Goal: Share content: Share content

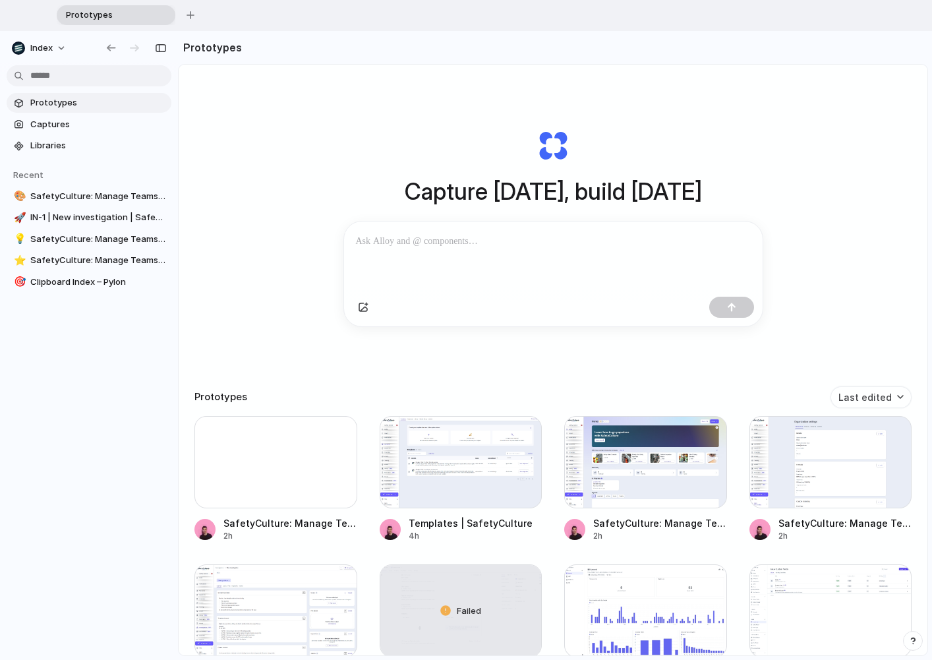
click at [268, 147] on div "Capture today, build tomorrow Clone web app Clone screenshot Start from existin…" at bounding box center [553, 411] width 749 height 692
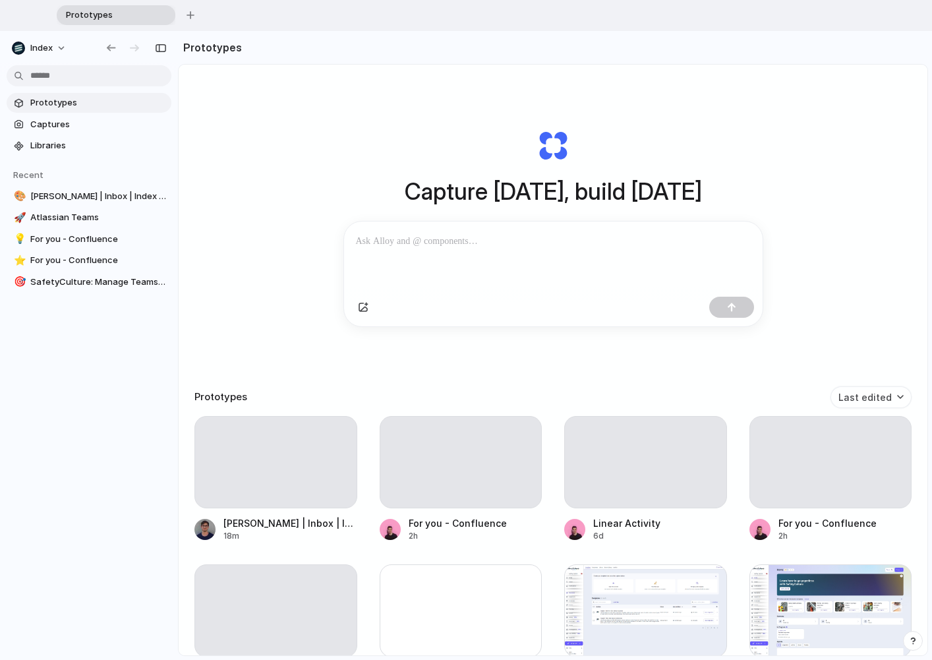
click at [252, 212] on div "Capture [DATE], build [DATE] Clone web app Clone screenshot Start from existing…" at bounding box center [553, 411] width 749 height 692
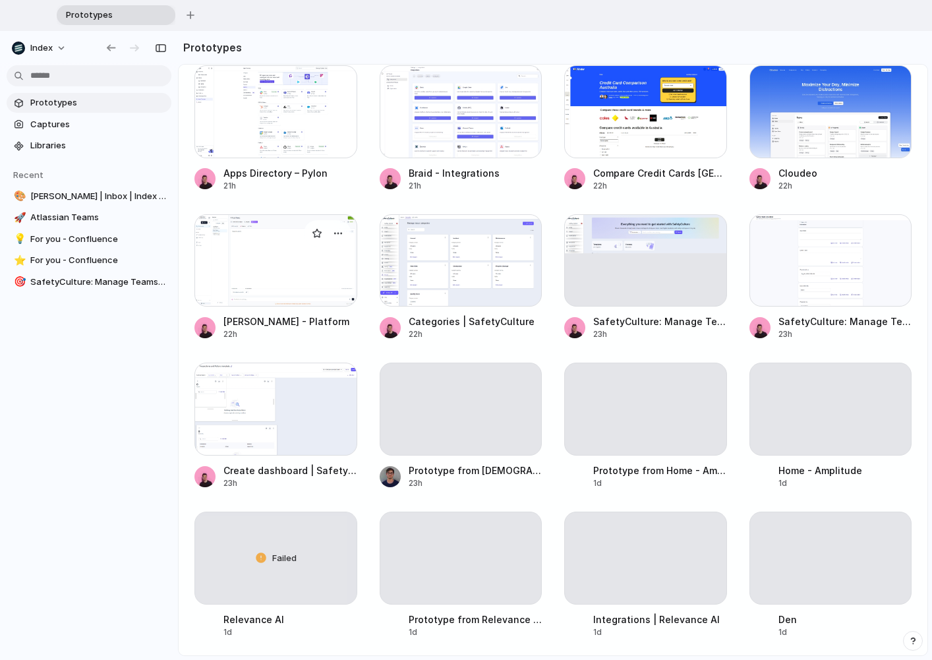
scroll to position [1396, 0]
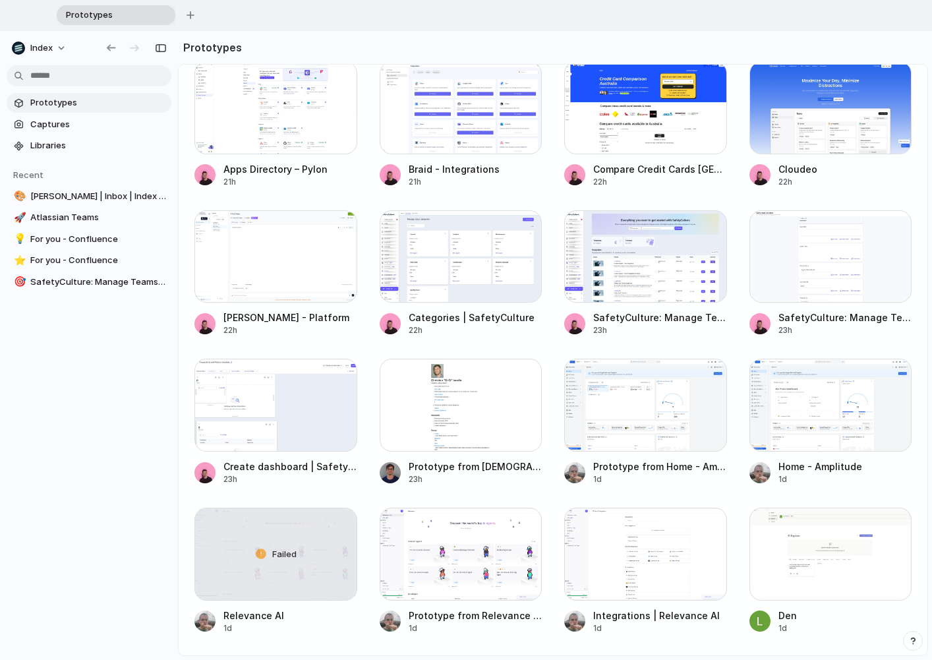
click at [74, 73] on html "Prototypes To pick up a draggable item, press the space bar. While dragging, us…" at bounding box center [466, 330] width 932 height 660
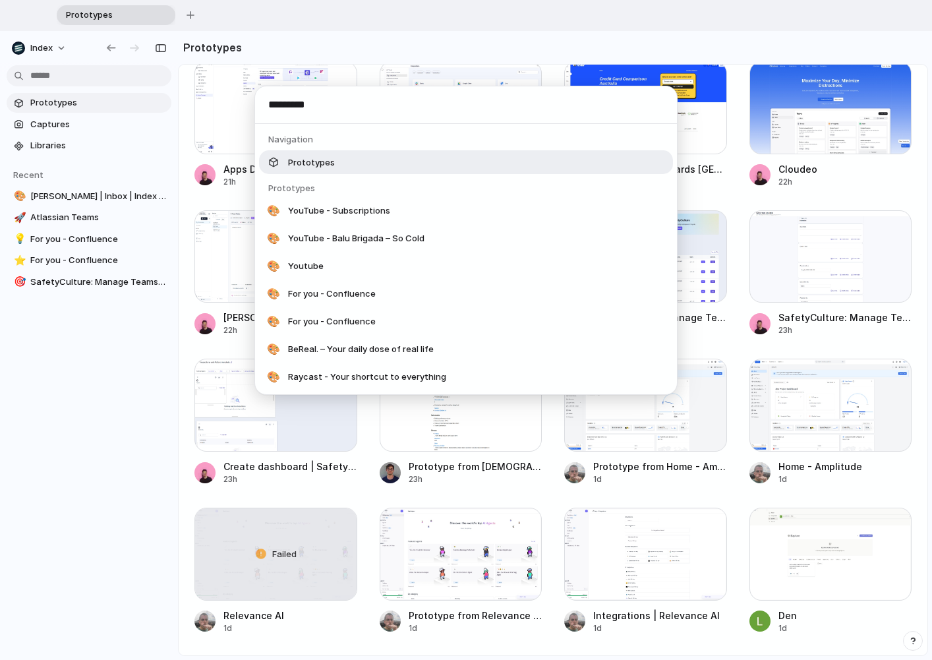
type input "**********"
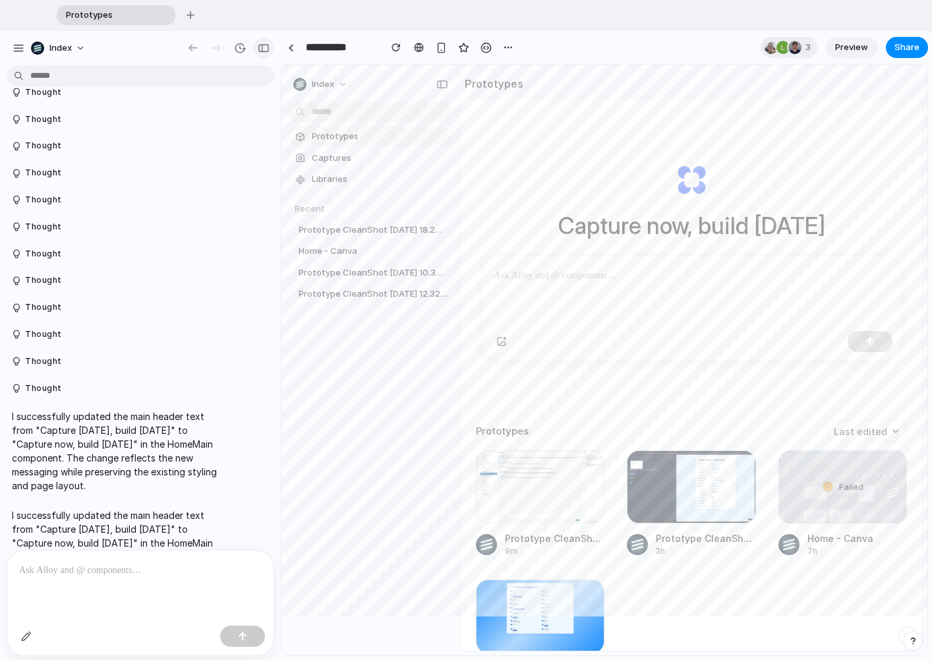
click at [268, 52] on div "button" at bounding box center [264, 48] width 12 height 9
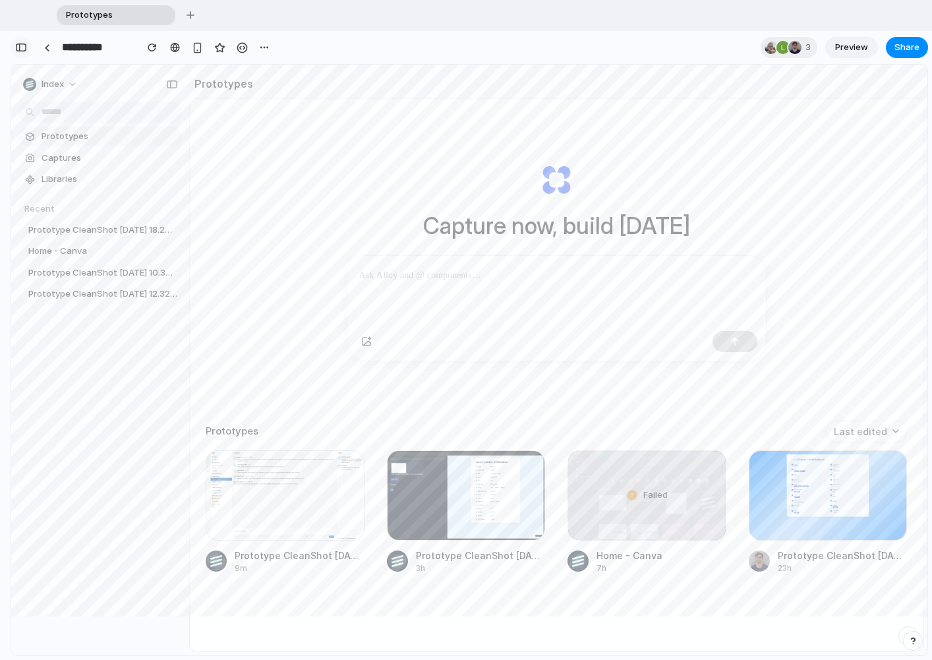
click at [17, 53] on button "button" at bounding box center [21, 47] width 21 height 21
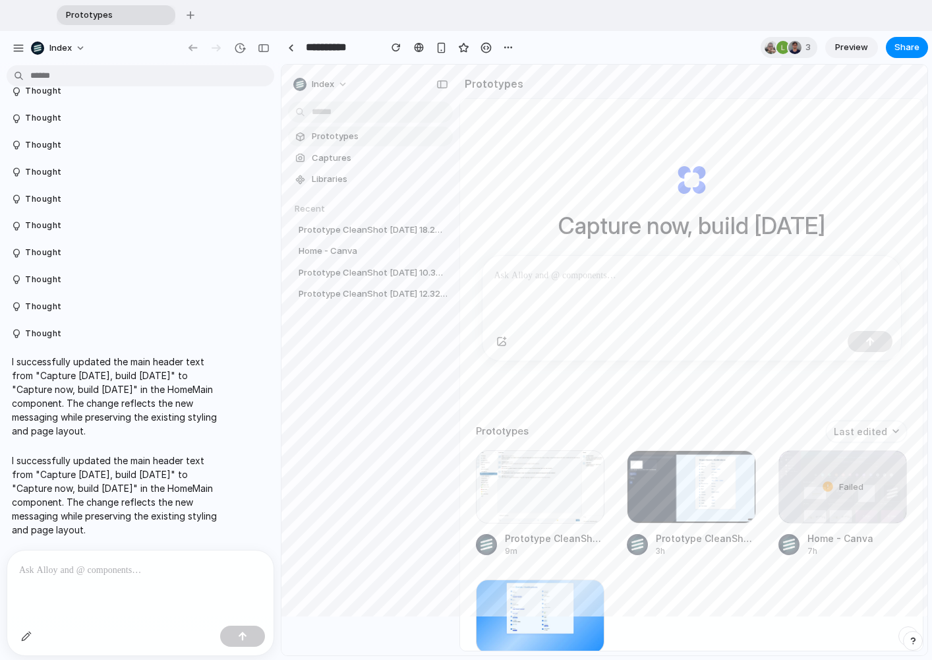
scroll to position [2578, 0]
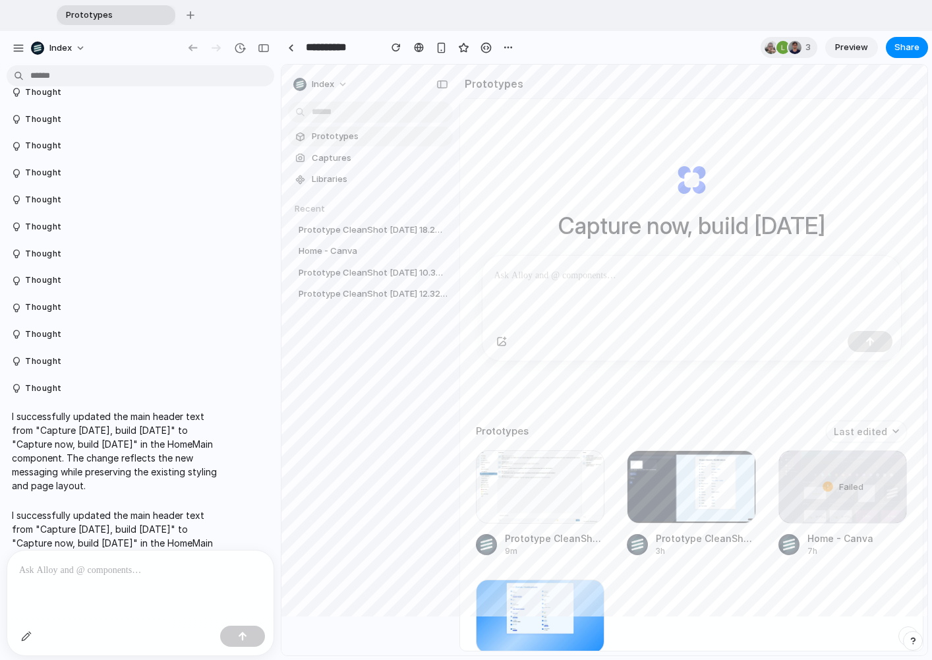
click at [86, 622] on div at bounding box center [140, 637] width 266 height 35
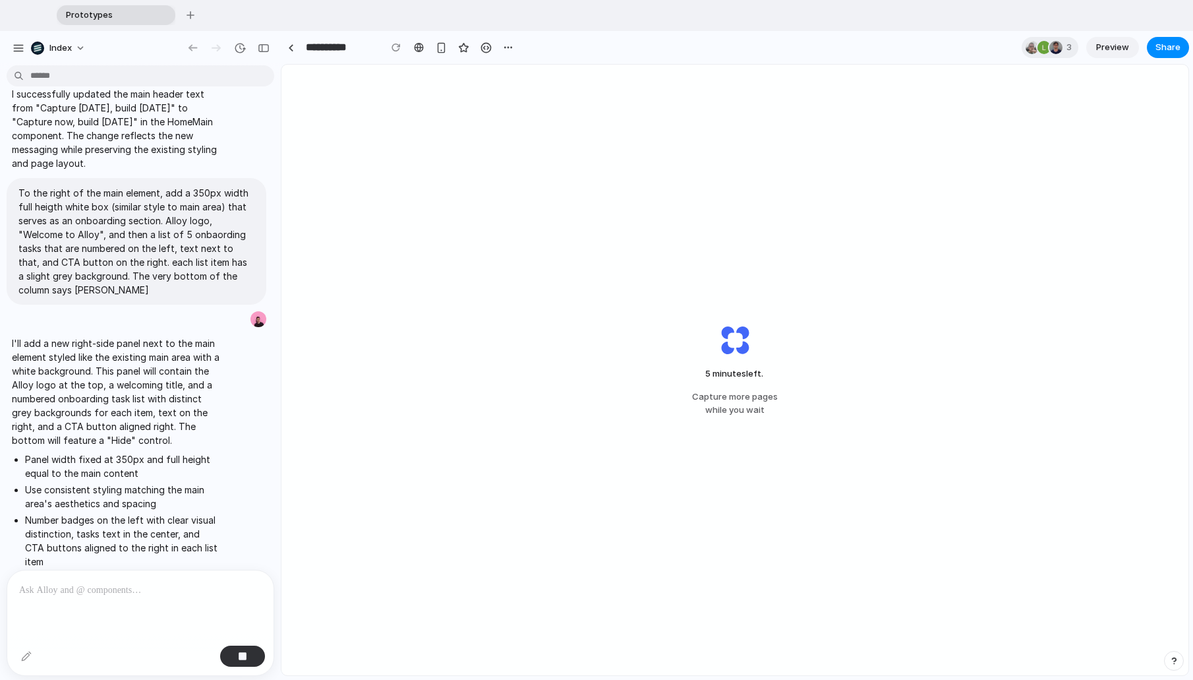
scroll to position [3065, 0]
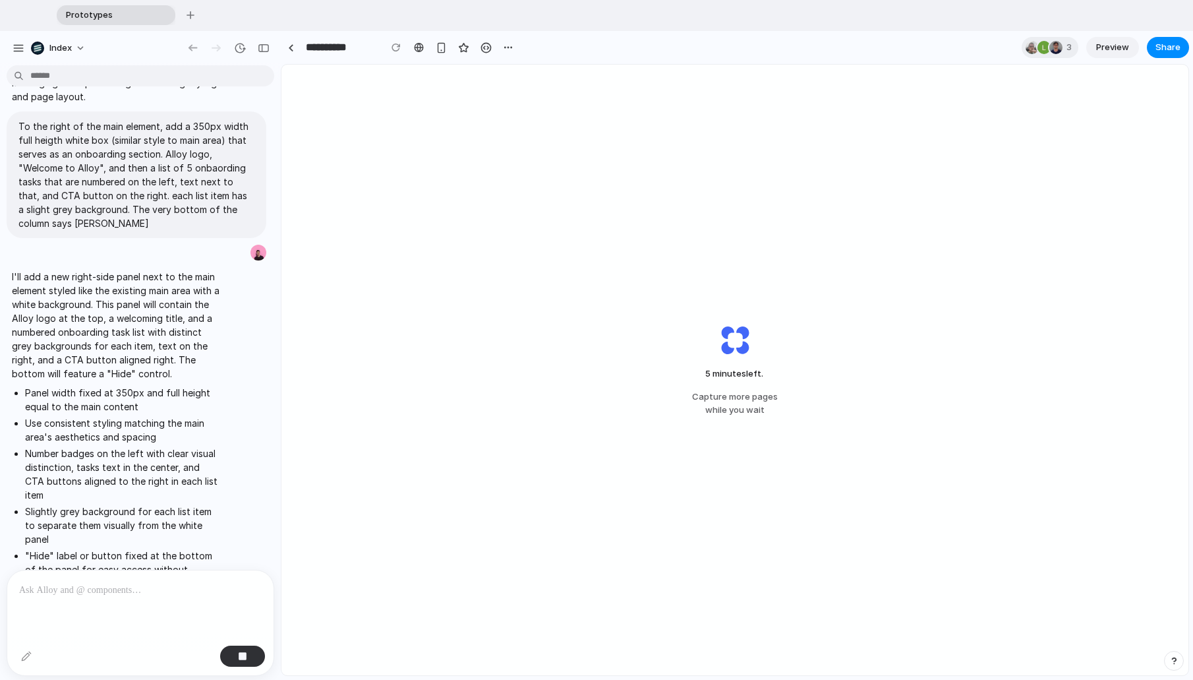
click at [858, 66] on div "5 minutes left . Capture more pages while you wait" at bounding box center [734, 370] width 907 height 610
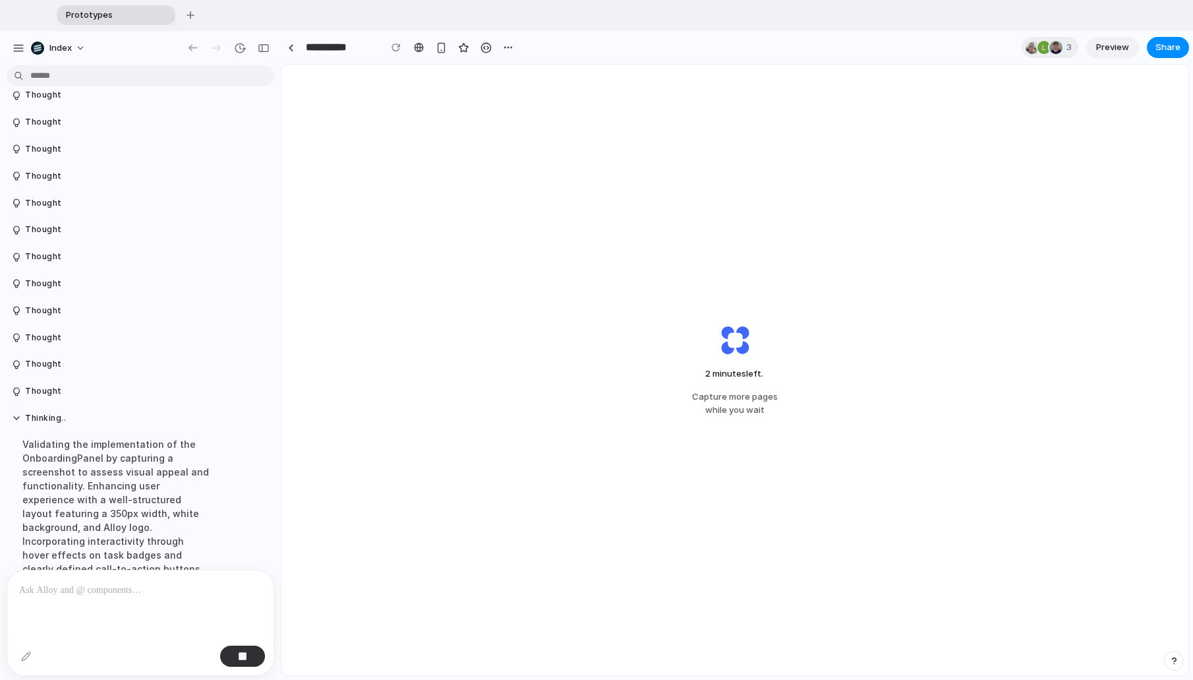
scroll to position [3630, 0]
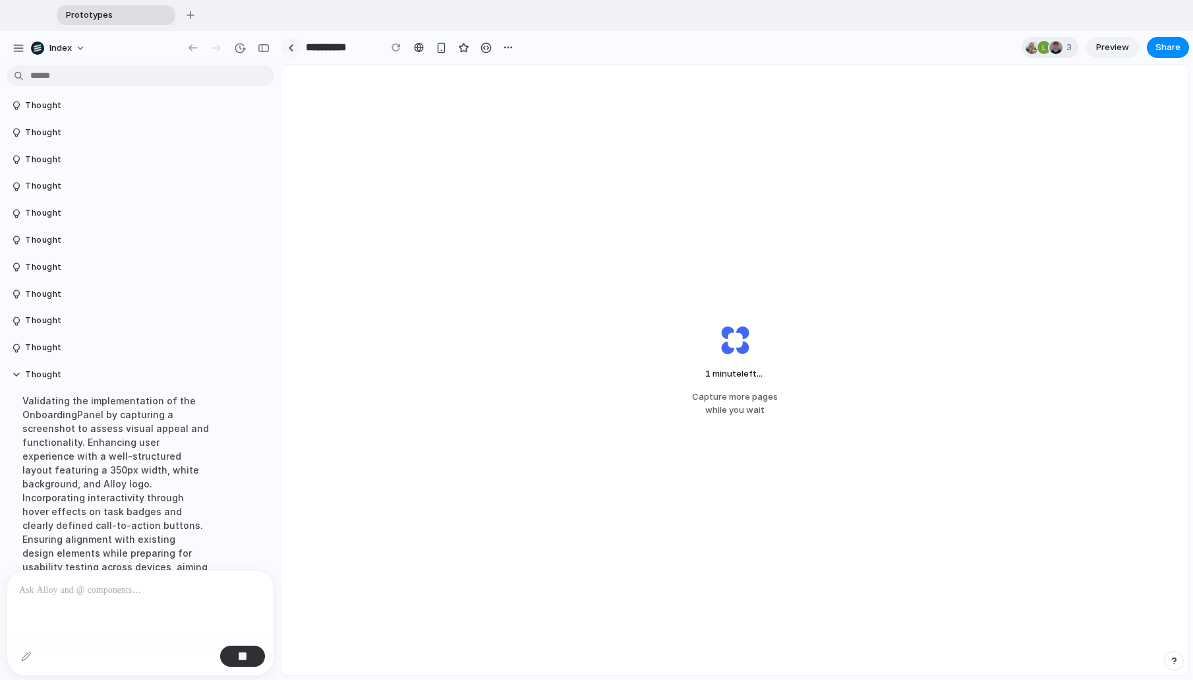
click at [291, 44] on div at bounding box center [291, 47] width 6 height 7
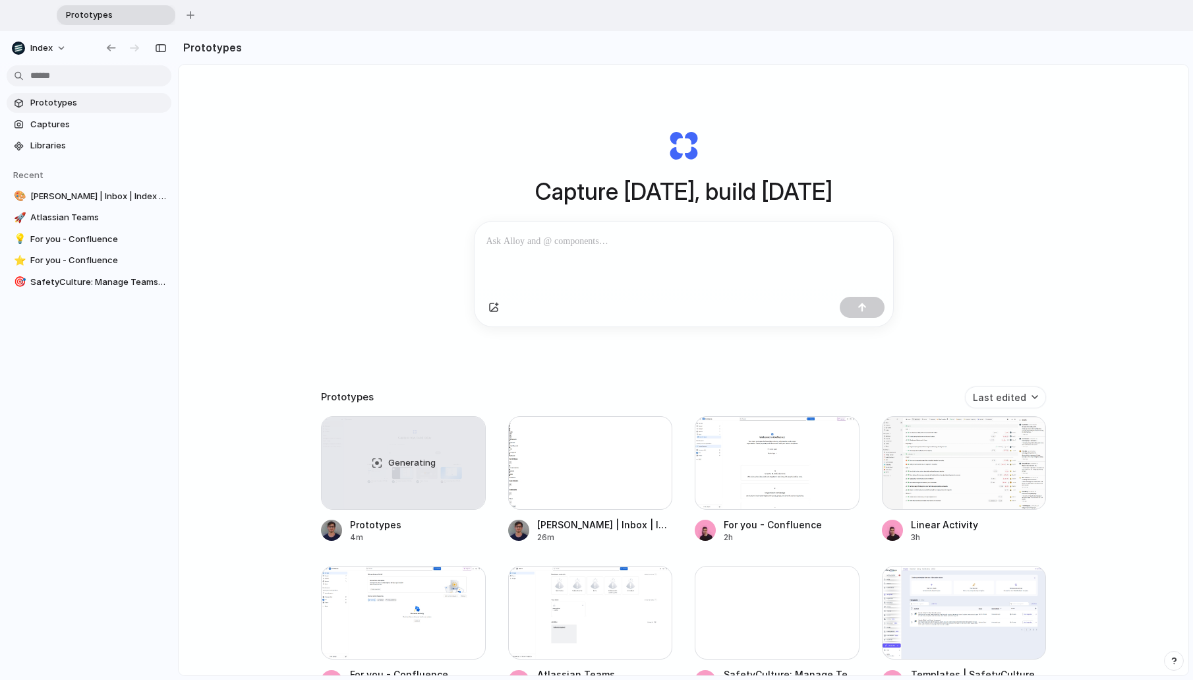
scroll to position [28, 0]
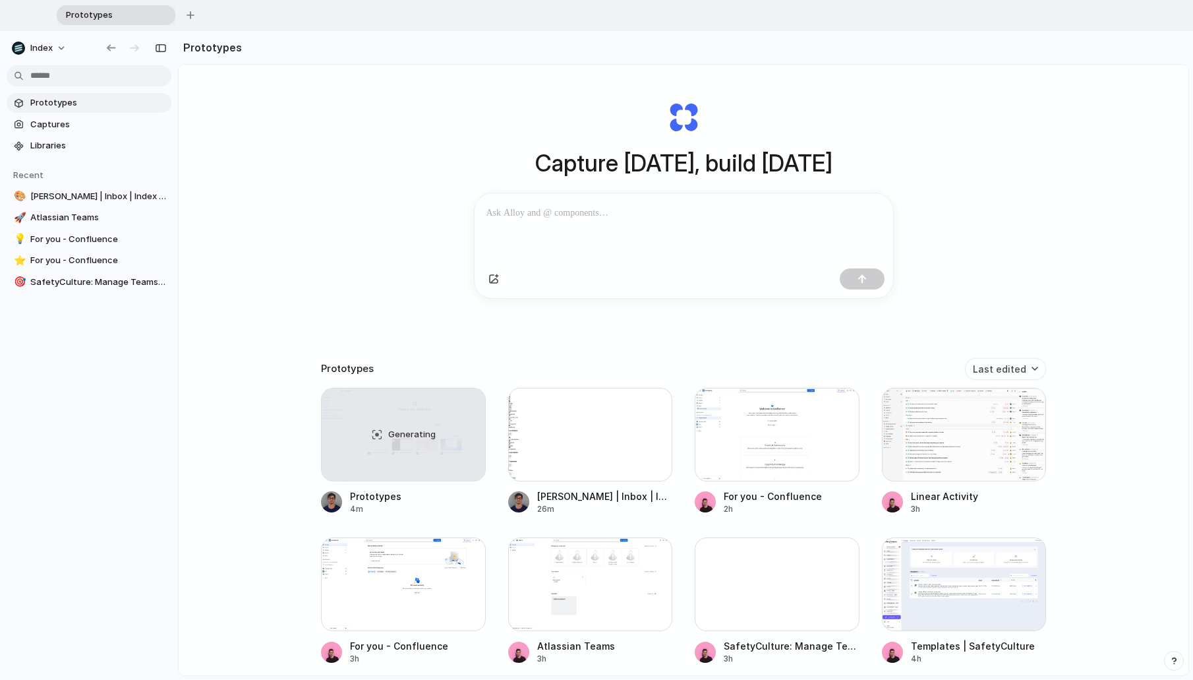
click at [349, 218] on div "Capture [DATE], build [DATE] Clone web app Clone screenshot Start from existing…" at bounding box center [684, 391] width 1010 height 711
click at [403, 415] on div "Generating" at bounding box center [403, 434] width 163 height 92
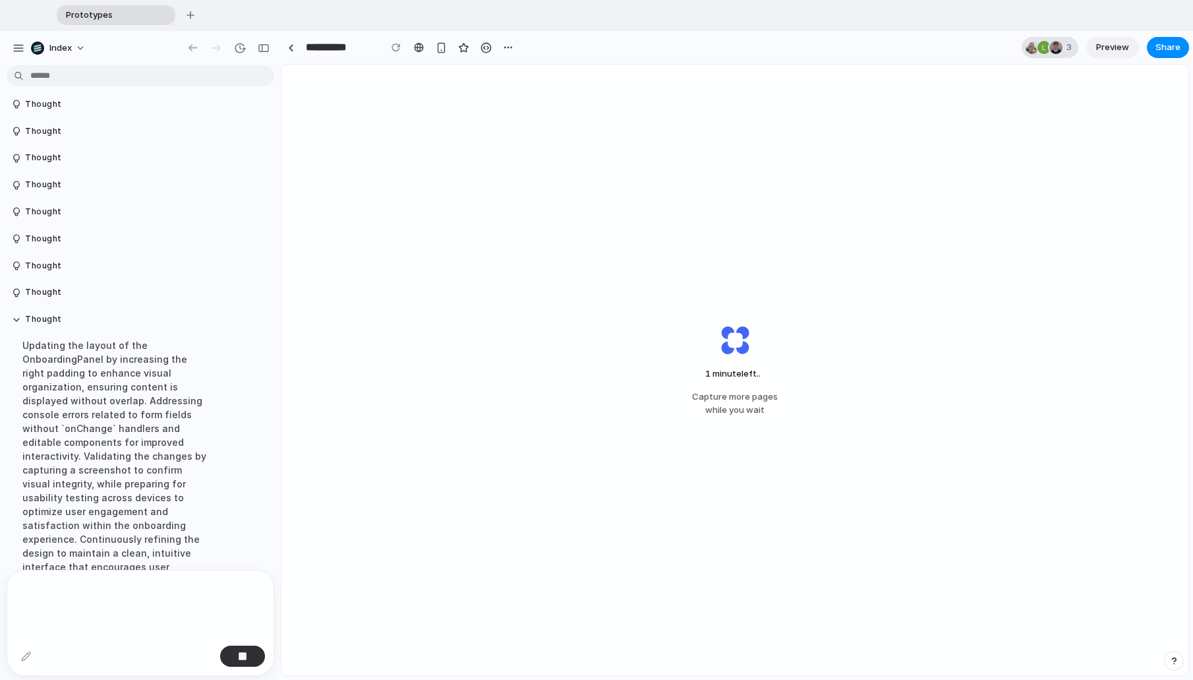
scroll to position [2876, 0]
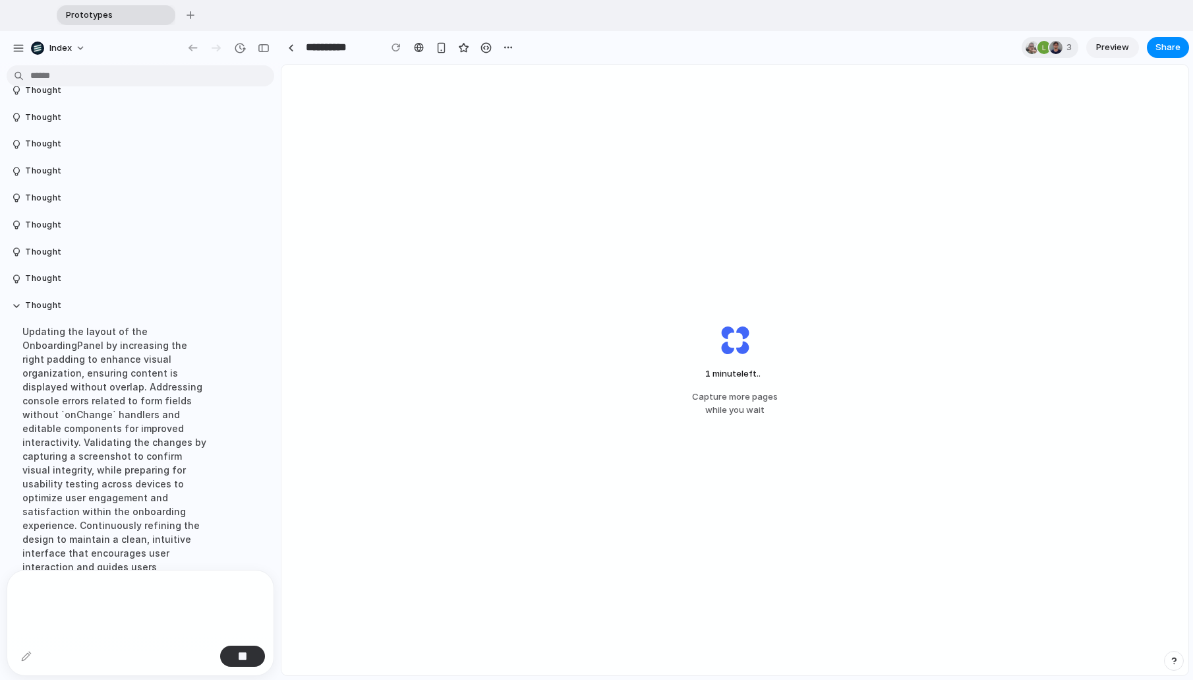
click at [931, 51] on span "Preview" at bounding box center [1112, 47] width 33 height 13
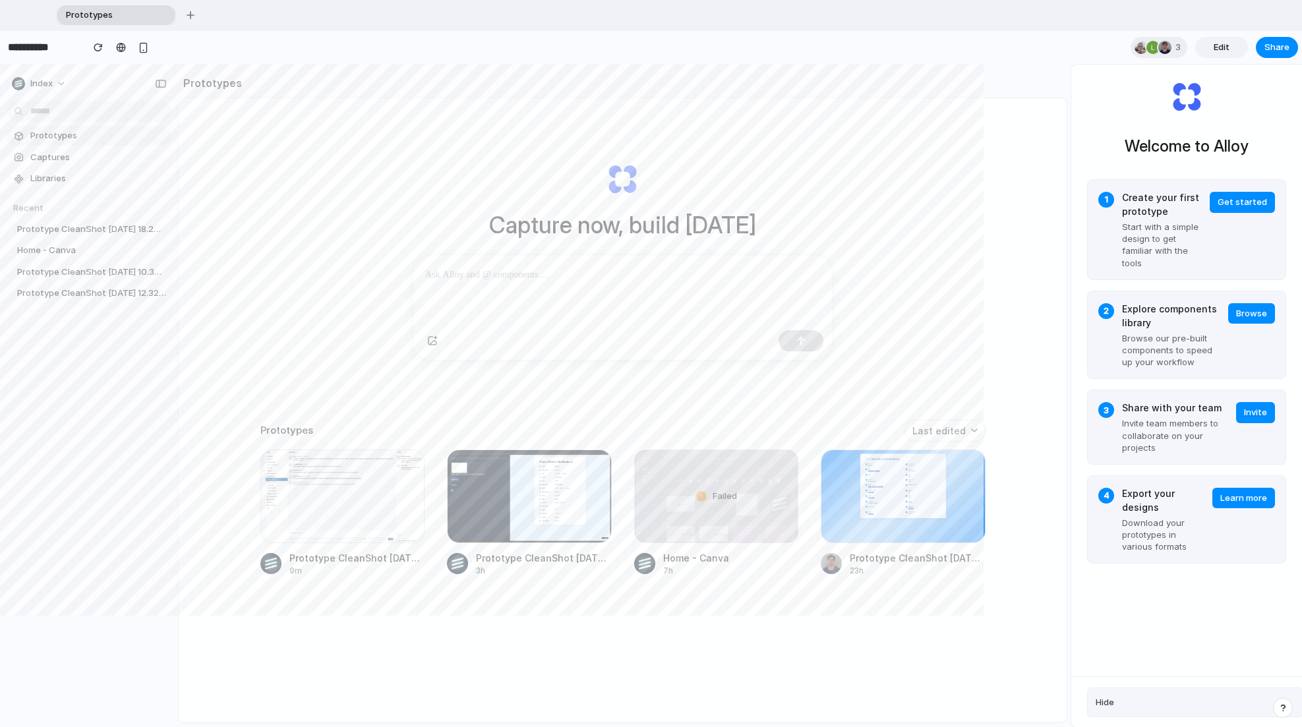
drag, startPoint x: 343, startPoint y: 82, endPoint x: 435, endPoint y: 186, distance: 139.2
click at [436, 187] on div "Prototypes Capture now, build [DATE] Prototypes Last edited Prototype CleanShot…" at bounding box center [740, 395] width 1124 height 663
click at [435, 186] on div "Capture now, build [DATE]" at bounding box center [622, 261] width 527 height 295
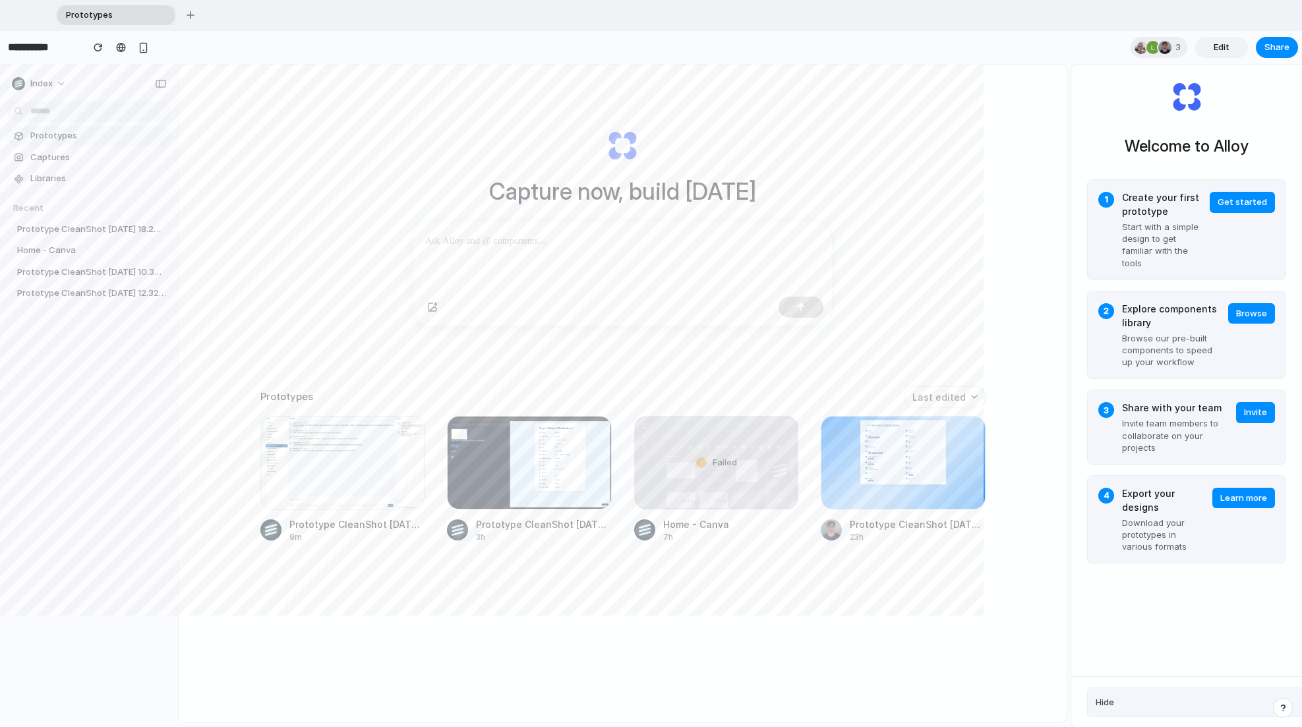
click at [931, 94] on div at bounding box center [1186, 96] width 199 height 33
click at [931, 591] on div "Welcome to Alloy 1 Create your first prototype Start with a simple design to ge…" at bounding box center [1186, 371] width 231 height 612
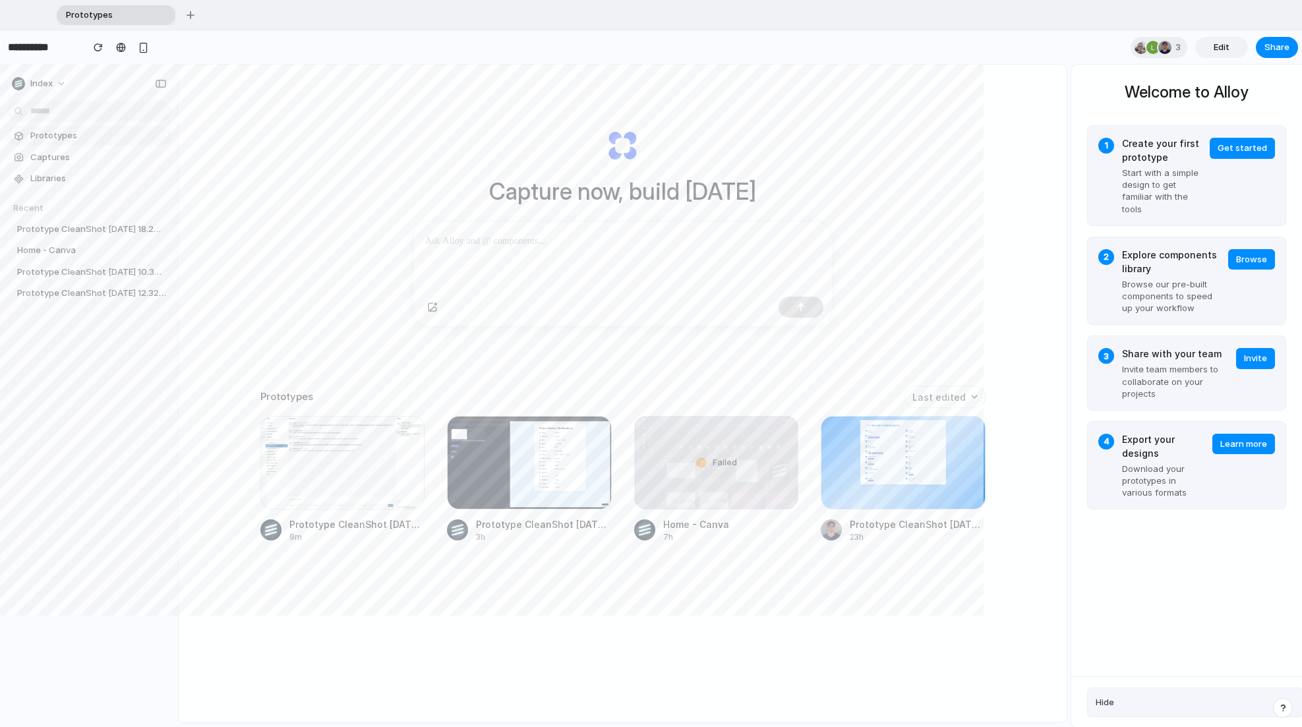
click at [900, 125] on div "Capture now, build [DATE] Prototypes Last edited Prototype CleanShot [DATE] 12.…" at bounding box center [623, 412] width 888 height 695
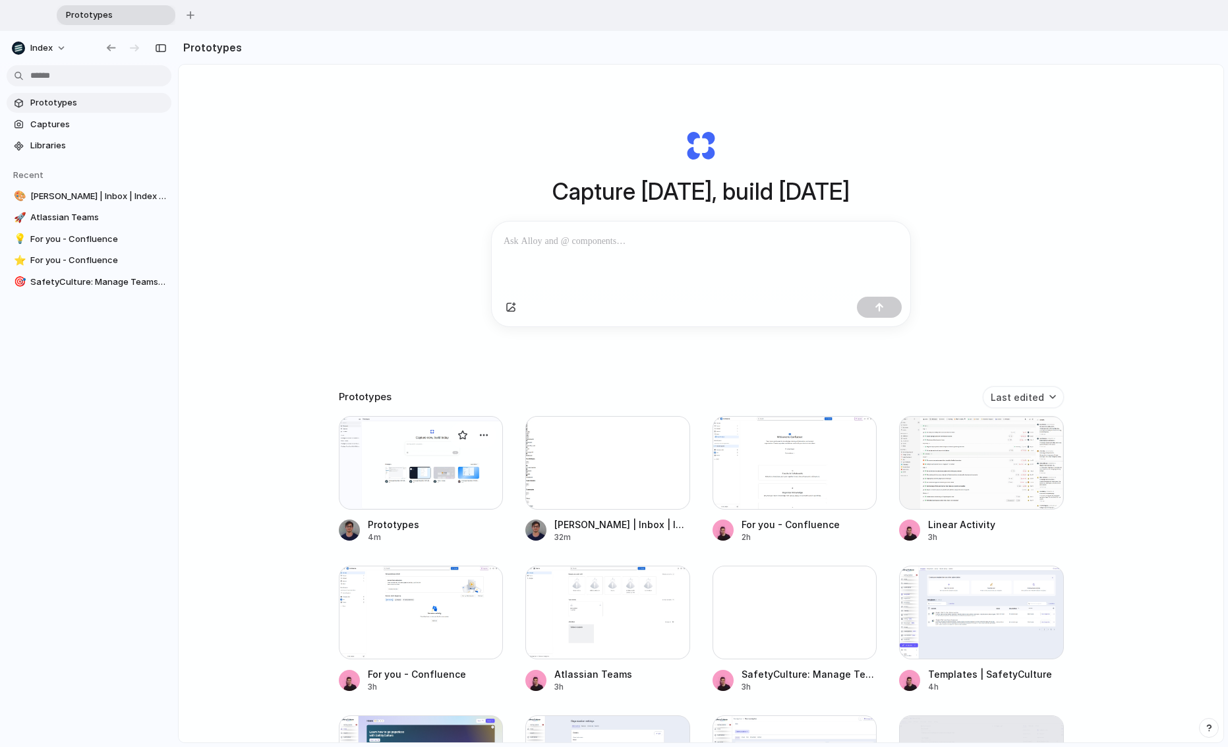
click at [375, 488] on div at bounding box center [421, 463] width 165 height 94
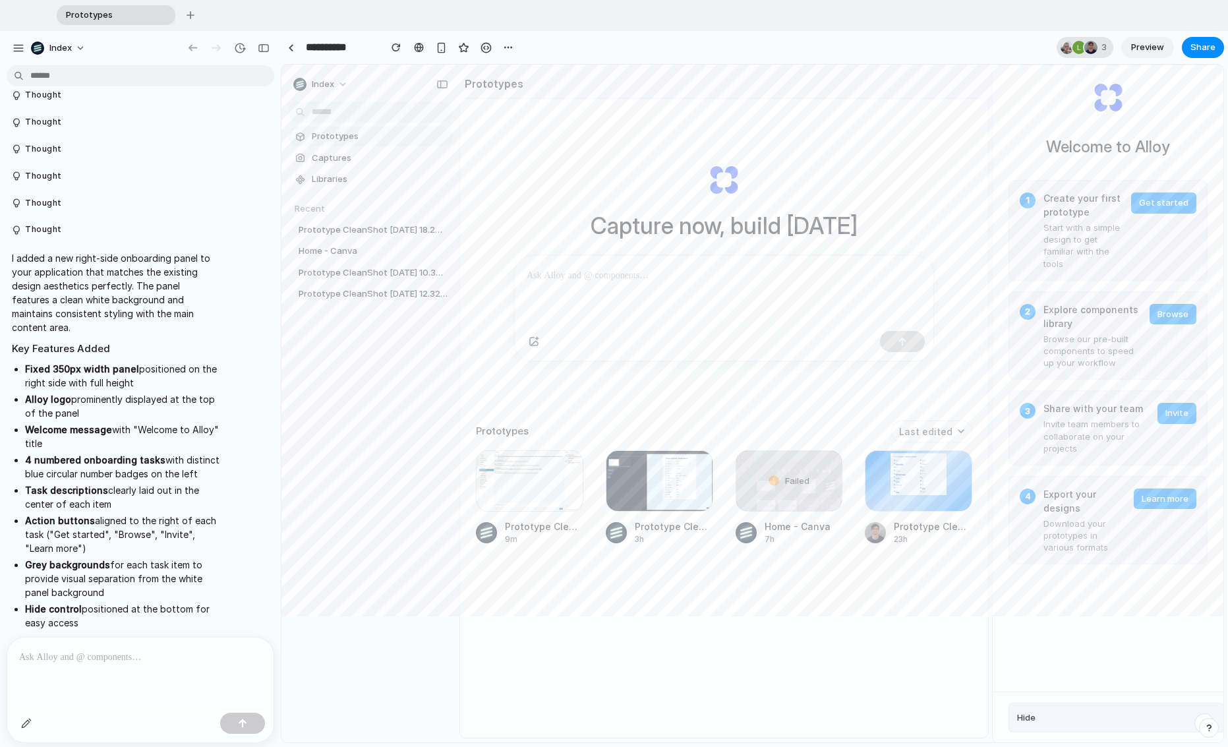
click at [1104, 38] on div "3" at bounding box center [1085, 47] width 57 height 21
click at [1104, 38] on div "Seen by Leo Denham Leosha Trushin Christian Iacullo" at bounding box center [614, 373] width 1228 height 747
click at [1224, 42] on div "3 Preview Share" at bounding box center [1140, 47] width 167 height 21
click at [1202, 42] on span "Share" at bounding box center [1203, 47] width 25 height 13
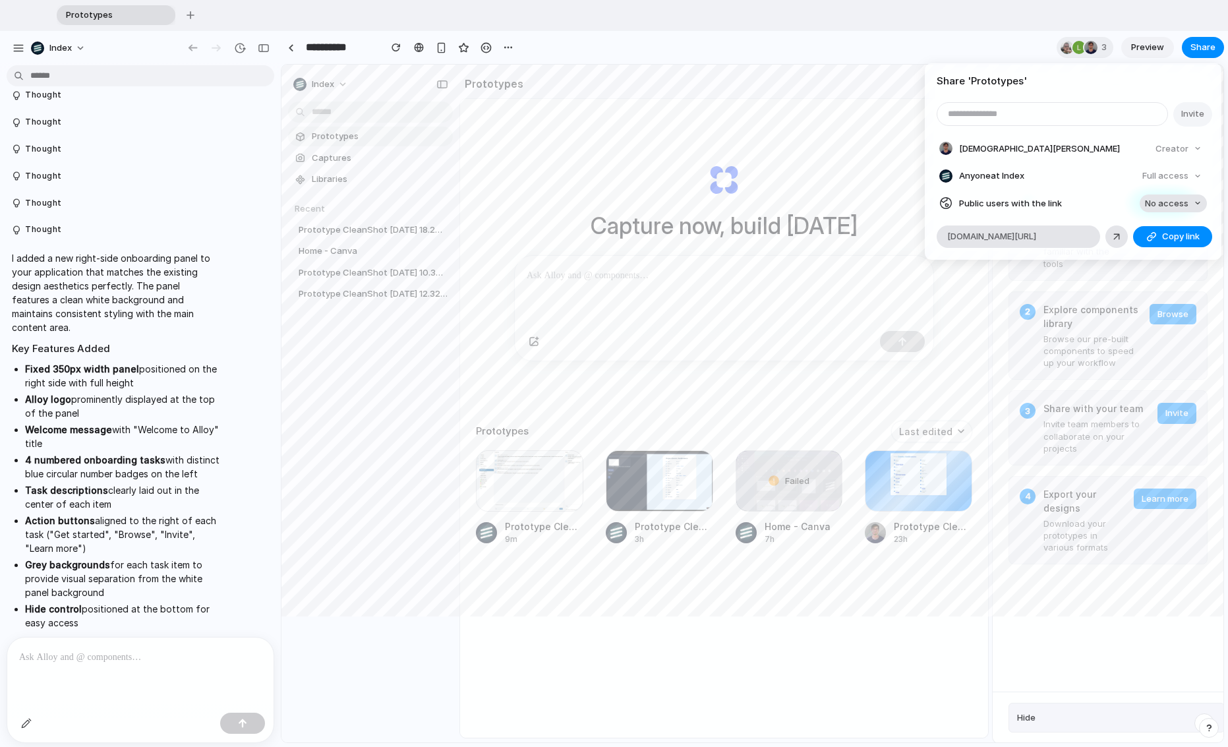
click at [1166, 206] on span "No access" at bounding box center [1167, 203] width 44 height 13
click at [1166, 206] on div "No access Full access" at bounding box center [614, 373] width 1228 height 747
click at [1198, 51] on div "Share ' Prototypes ' Invite Christian Iacullo Creator Anyone at Index Full acce…" at bounding box center [614, 373] width 1228 height 747
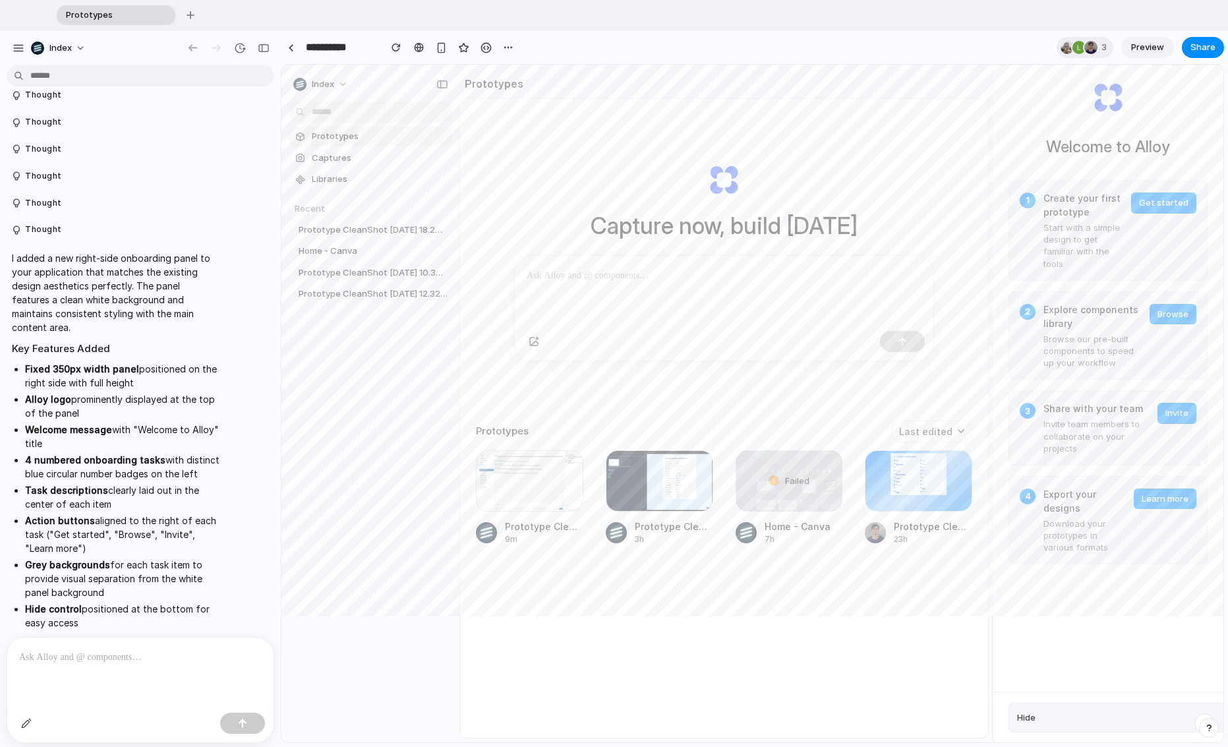
click at [693, 113] on div "Capture now, build [DATE] Prototypes Last edited Prototype CleanShot [DATE] 12.…" at bounding box center [724, 453] width 528 height 709
click at [329, 162] on span "Captures" at bounding box center [380, 158] width 136 height 13
click at [343, 172] on link "Libraries" at bounding box center [370, 179] width 165 height 20
click at [533, 464] on button "button" at bounding box center [543, 469] width 21 height 21
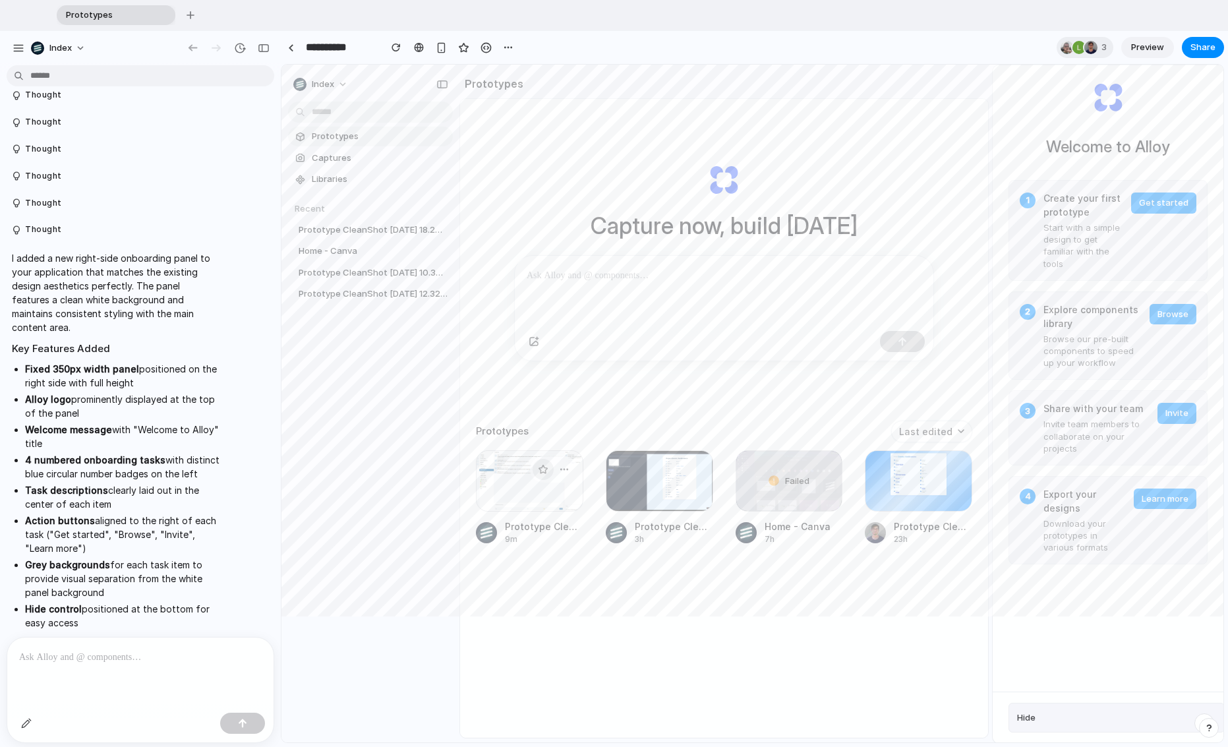
click at [533, 464] on button "button" at bounding box center [543, 469] width 21 height 21
click at [572, 464] on div at bounding box center [553, 469] width 47 height 26
click at [560, 464] on button "button" at bounding box center [564, 469] width 21 height 21
click at [655, 471] on div at bounding box center [659, 481] width 107 height 62
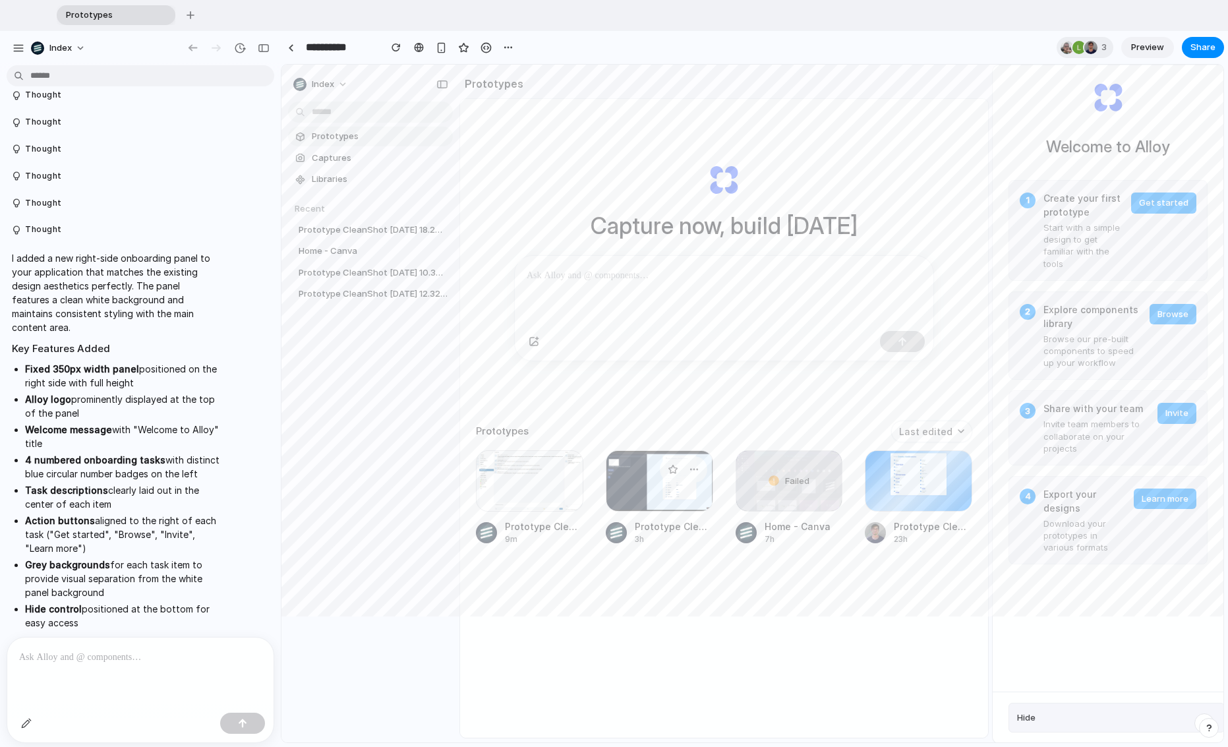
click at [654, 469] on div at bounding box center [659, 481] width 107 height 62
click at [802, 478] on button "button" at bounding box center [802, 469] width 21 height 21
click at [743, 488] on div "Failed" at bounding box center [789, 481] width 106 height 61
click at [896, 475] on div at bounding box center [918, 481] width 107 height 62
click at [533, 501] on div at bounding box center [529, 481] width 107 height 62
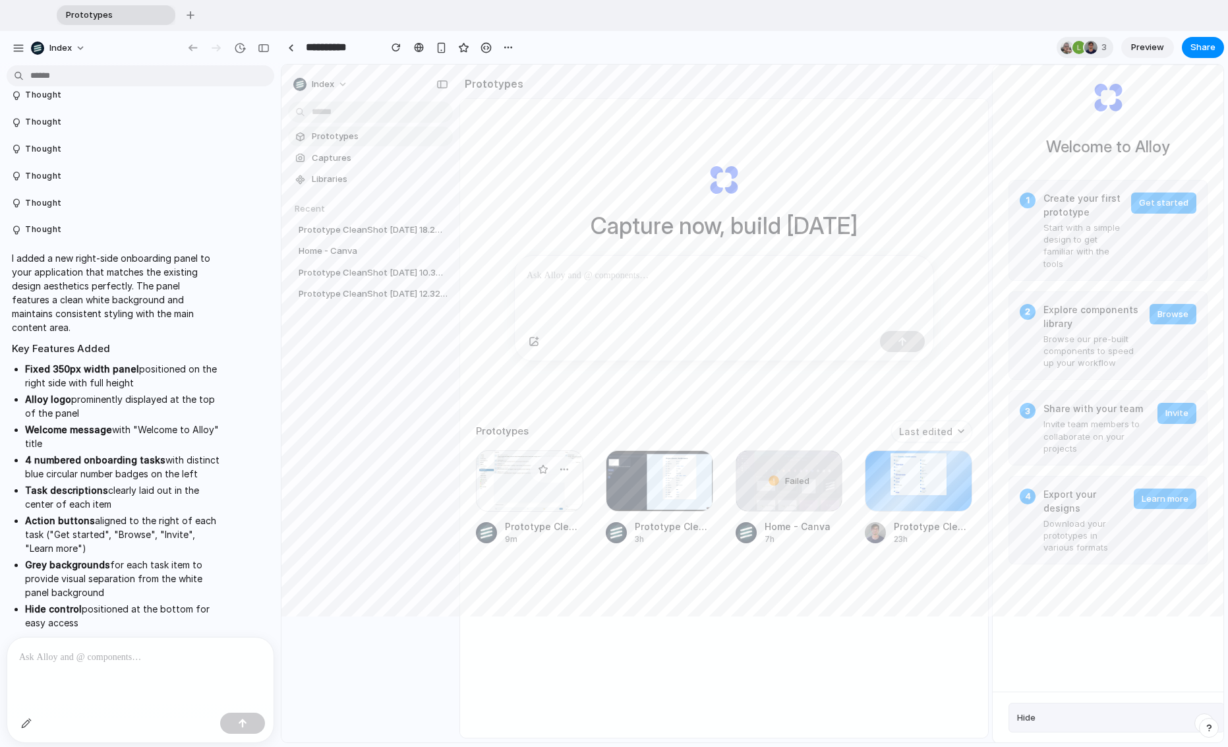
click at [526, 505] on div at bounding box center [529, 481] width 107 height 62
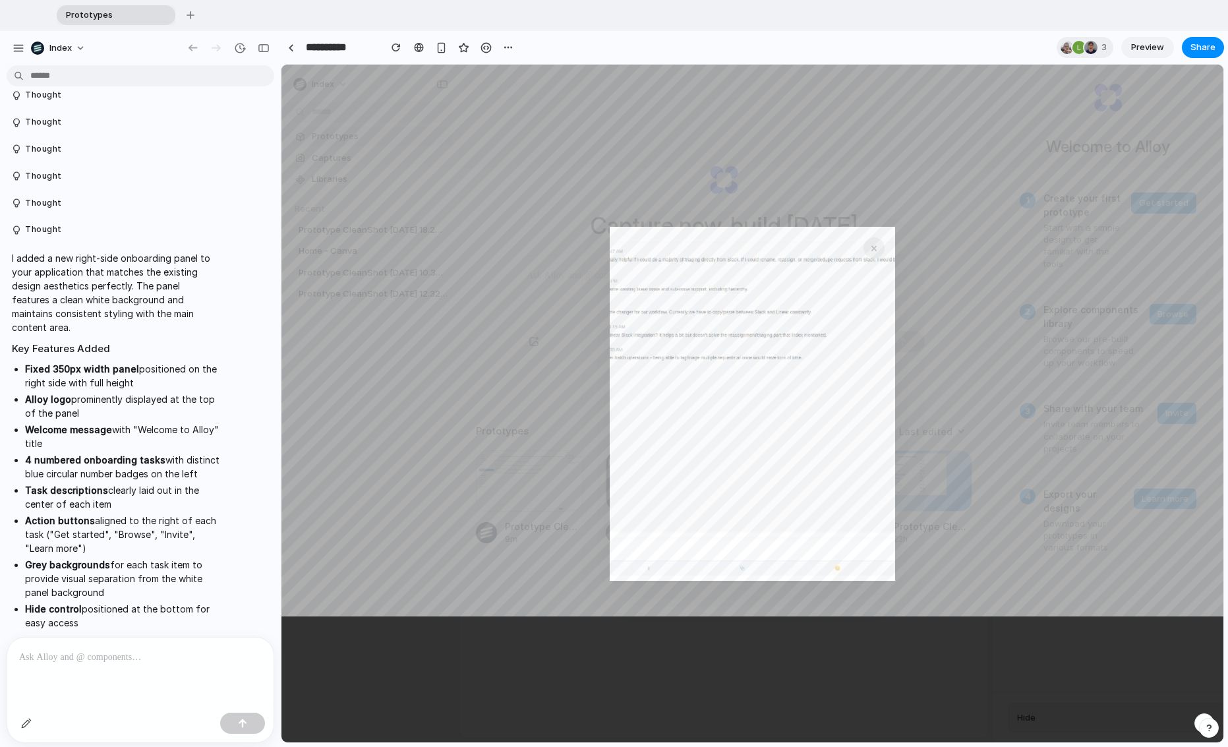
click at [885, 245] on button "×" at bounding box center [874, 247] width 21 height 21
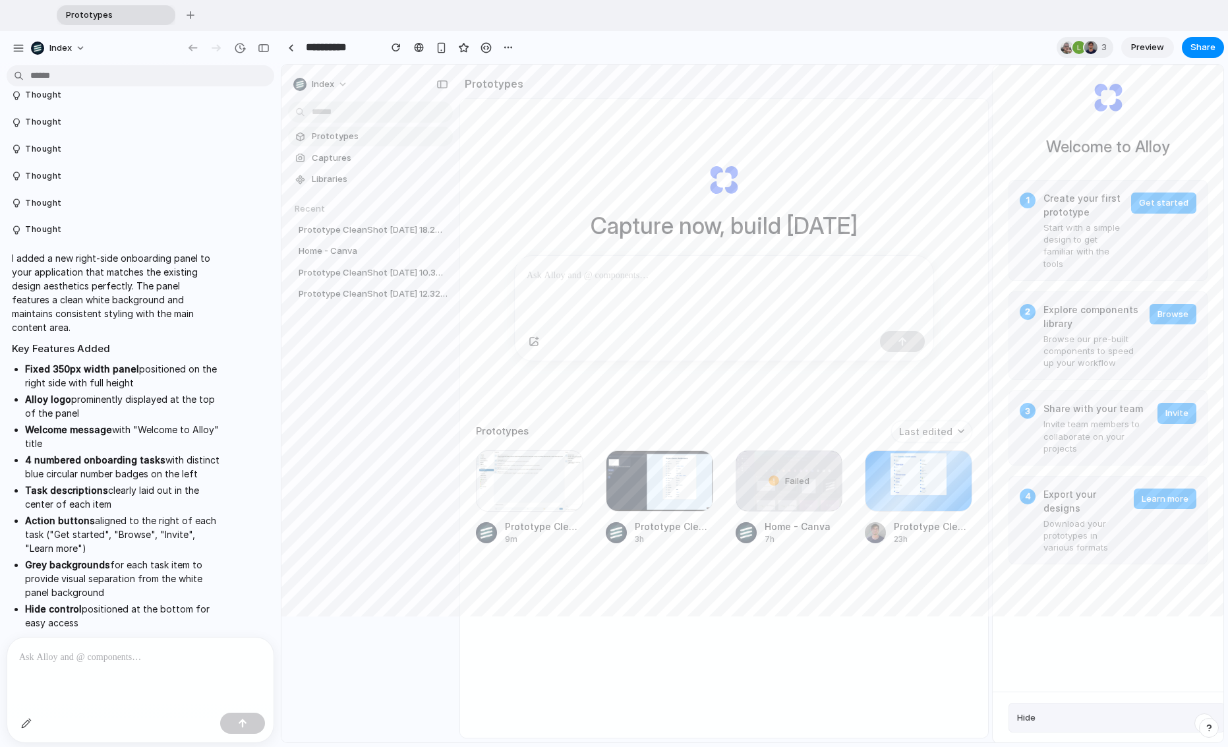
scroll to position [71, 0]
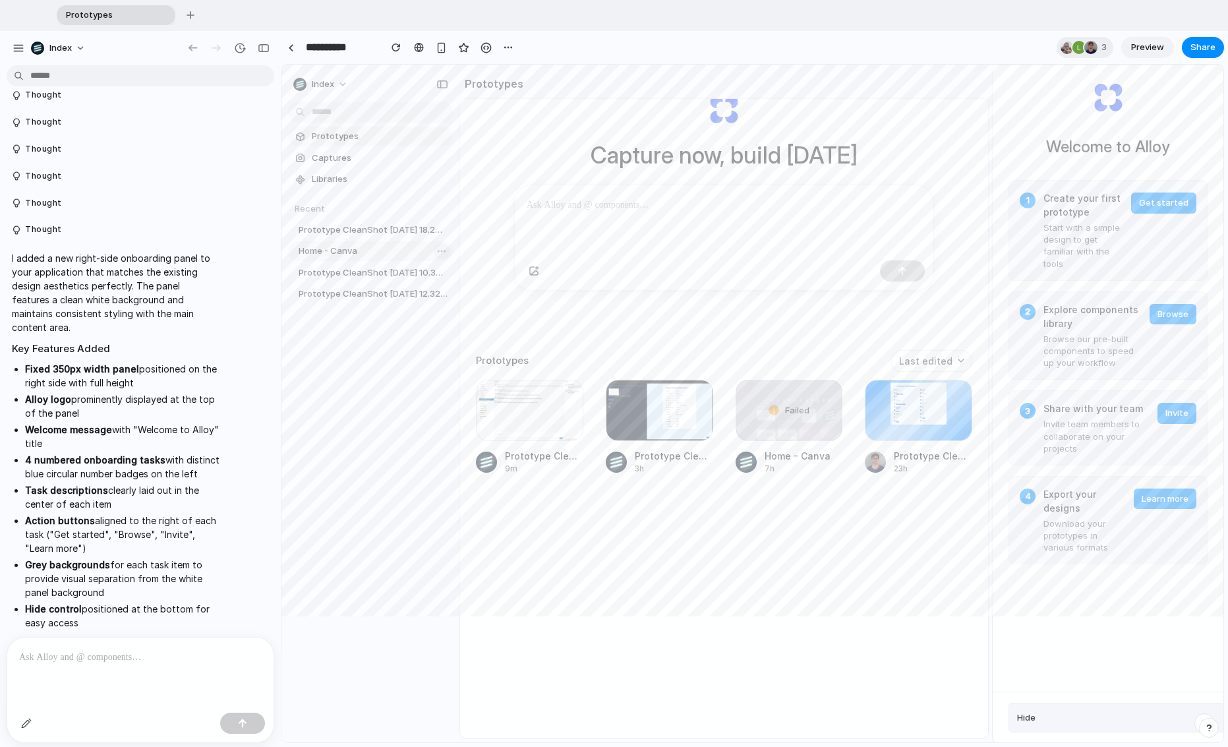
click at [437, 252] on div at bounding box center [442, 251] width 16 height 16
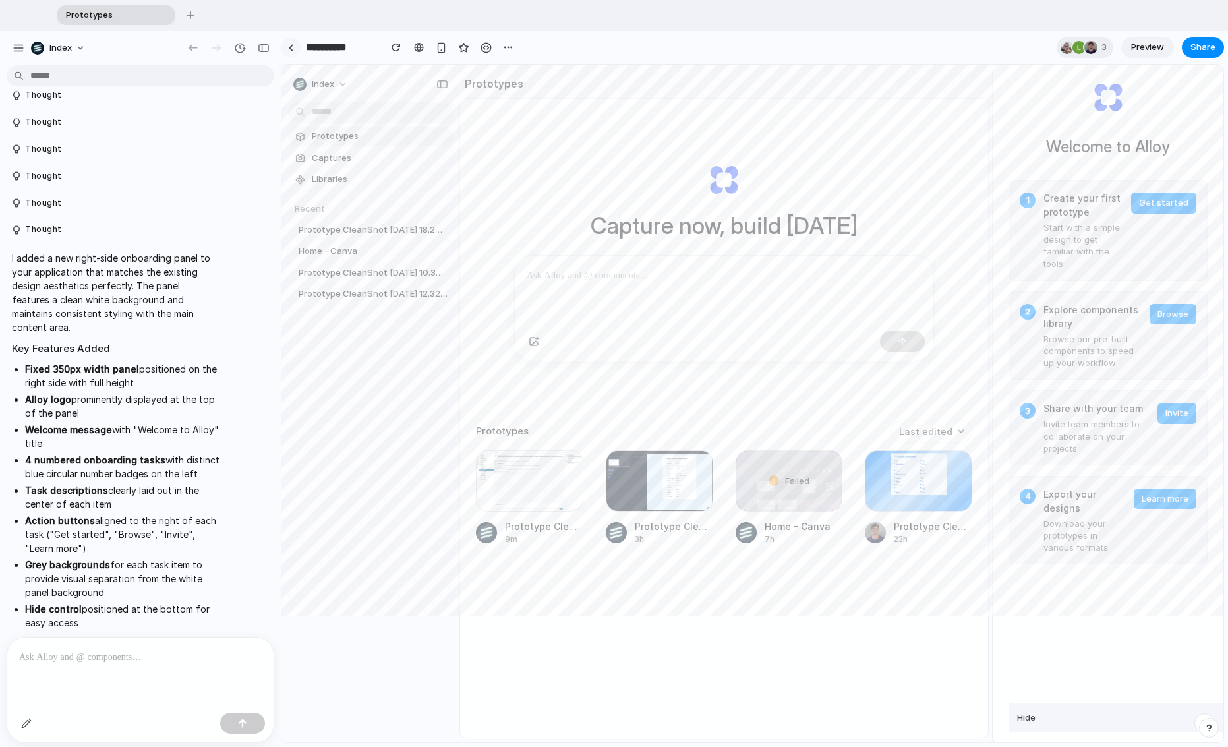
click at [299, 43] on link at bounding box center [291, 48] width 20 height 20
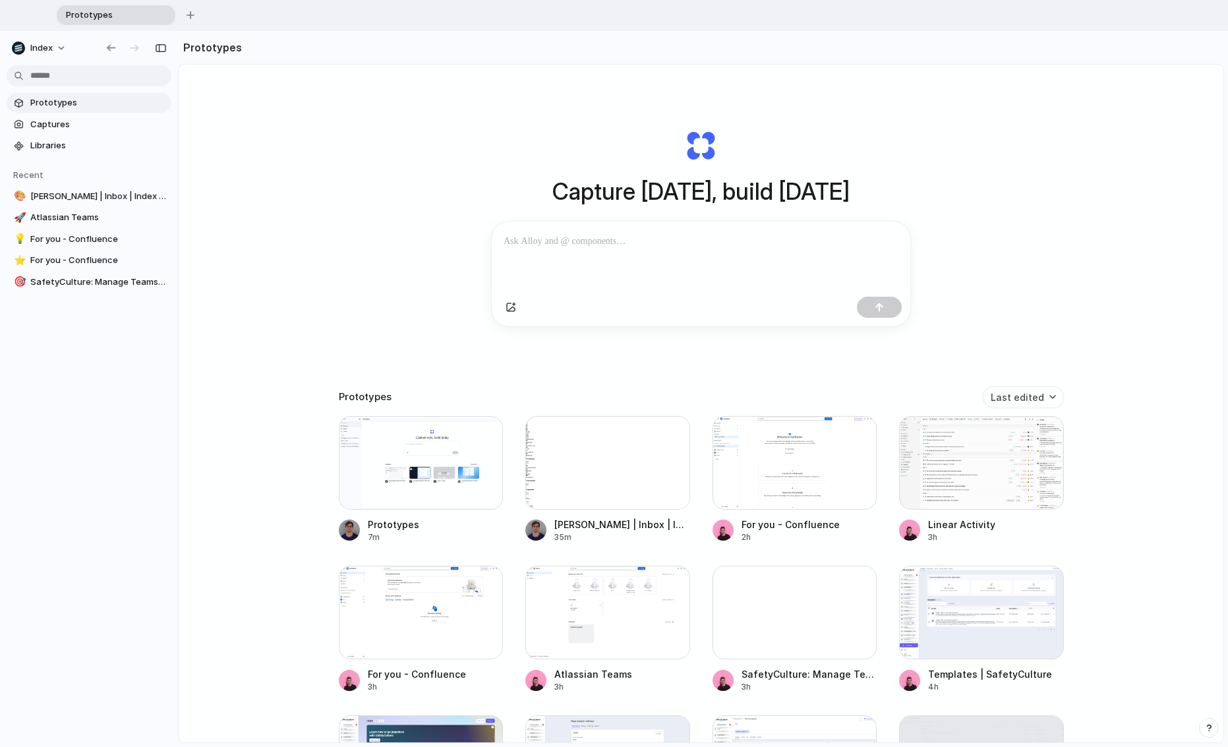
click at [316, 181] on div "Capture today, build tomorrow Clone web app Clone screenshot Start from existin…" at bounding box center [701, 454] width 1045 height 779
click at [31, 42] on span "Index" at bounding box center [41, 48] width 22 height 13
click at [158, 153] on li "Dark" at bounding box center [181, 162] width 78 height 21
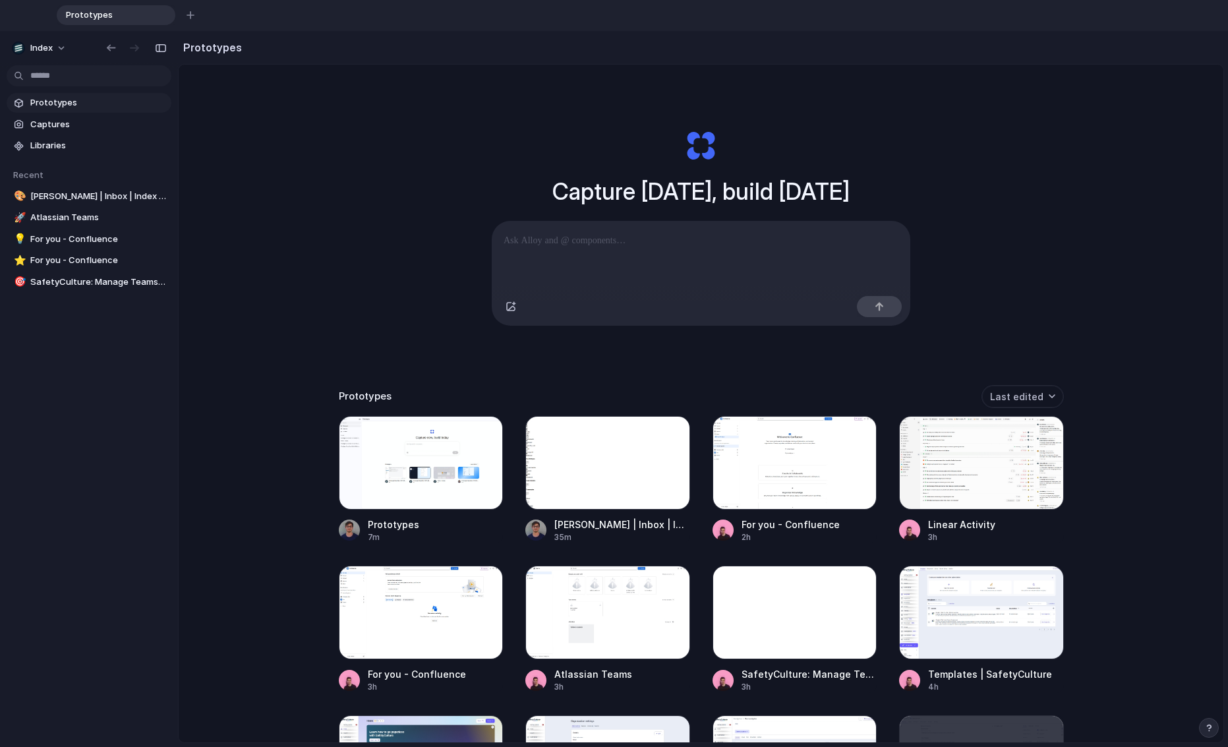
click at [283, 154] on div "Capture today, build tomorrow Clone web app Clone screenshot Start from existin…" at bounding box center [701, 454] width 1045 height 779
